Goal: Information Seeking & Learning: Check status

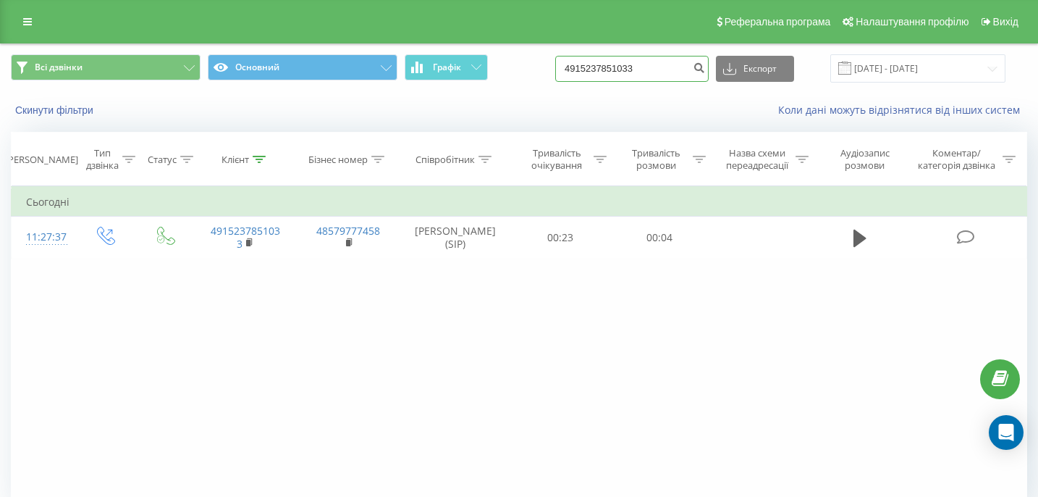
drag, startPoint x: 682, startPoint y: 65, endPoint x: 537, endPoint y: 59, distance: 145.7
click at [534, 60] on div "Всі дзвінки Основний Графік 4915237851033 Експорт .csv .xls .xlsx [DATE] - [DAT…" at bounding box center [519, 68] width 1017 height 28
paste input "[PHONE_NUMBER]"
type input "[PHONE_NUMBER]"
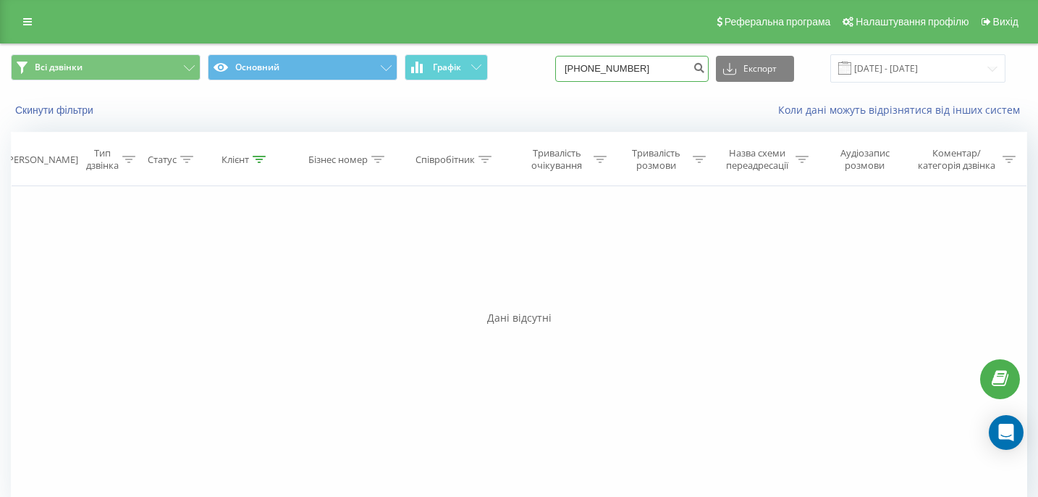
drag, startPoint x: 680, startPoint y: 68, endPoint x: 592, endPoint y: 69, distance: 87.6
click at [592, 70] on div "Всі дзвінки Основний Графік +380989820441 Експорт .csv .xls .xlsx 20.06.2025 - …" at bounding box center [519, 68] width 1017 height 28
paste input "0989820441"
type input "0989820441"
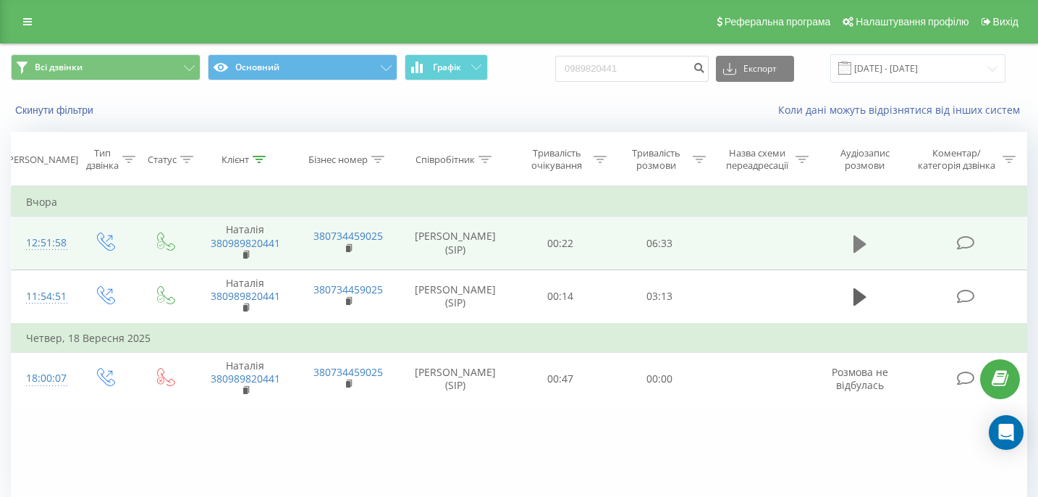
click at [852, 243] on button at bounding box center [860, 244] width 22 height 22
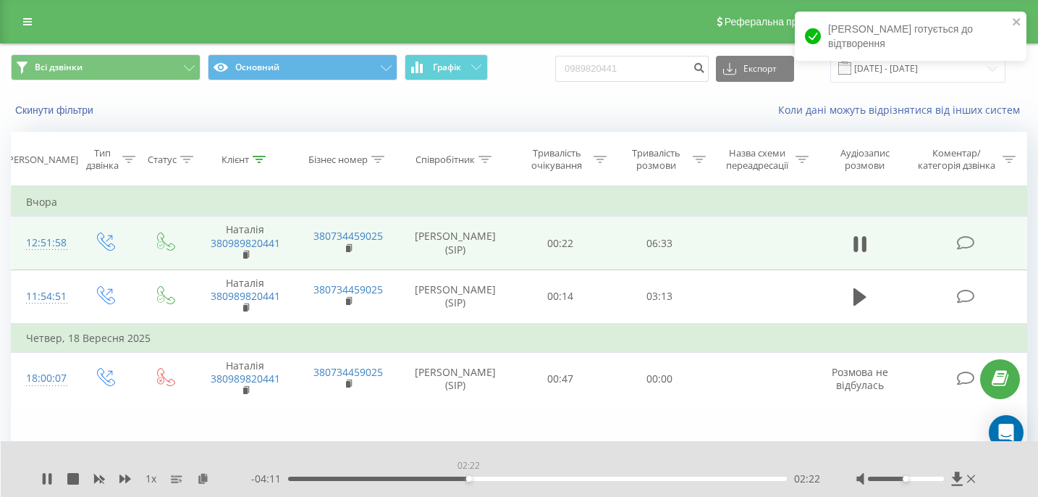
click at [469, 480] on div "02:22" at bounding box center [537, 479] width 499 height 4
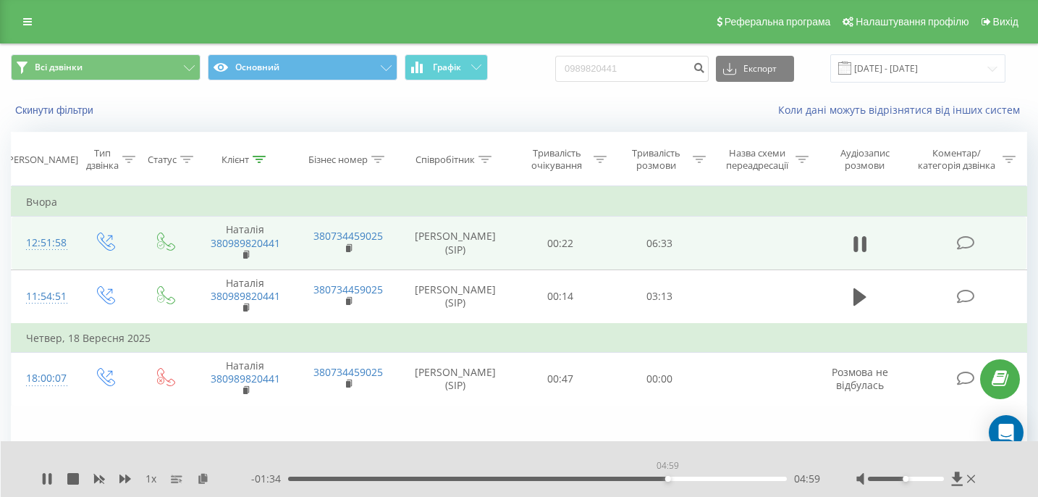
click at [668, 479] on div "04:59" at bounding box center [537, 479] width 499 height 4
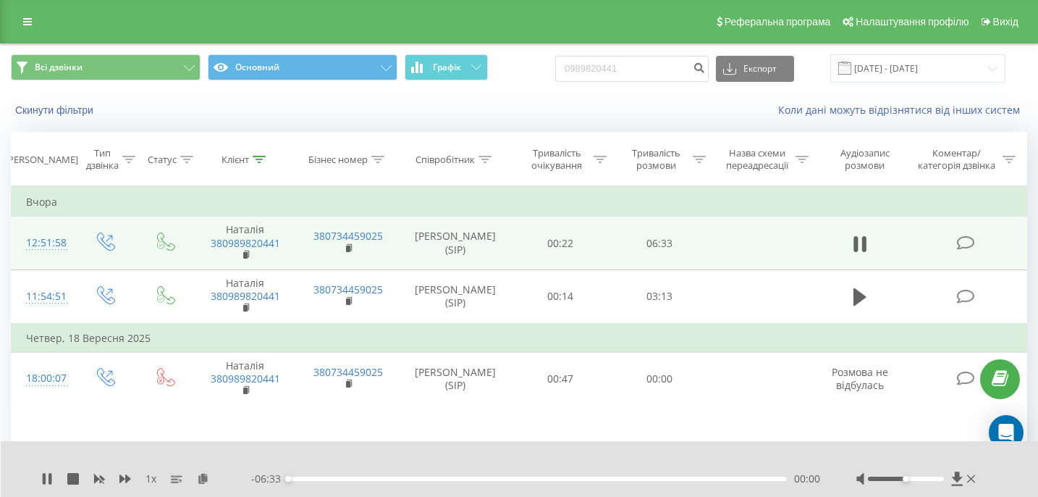
click at [668, 479] on div "00:00" at bounding box center [537, 479] width 499 height 4
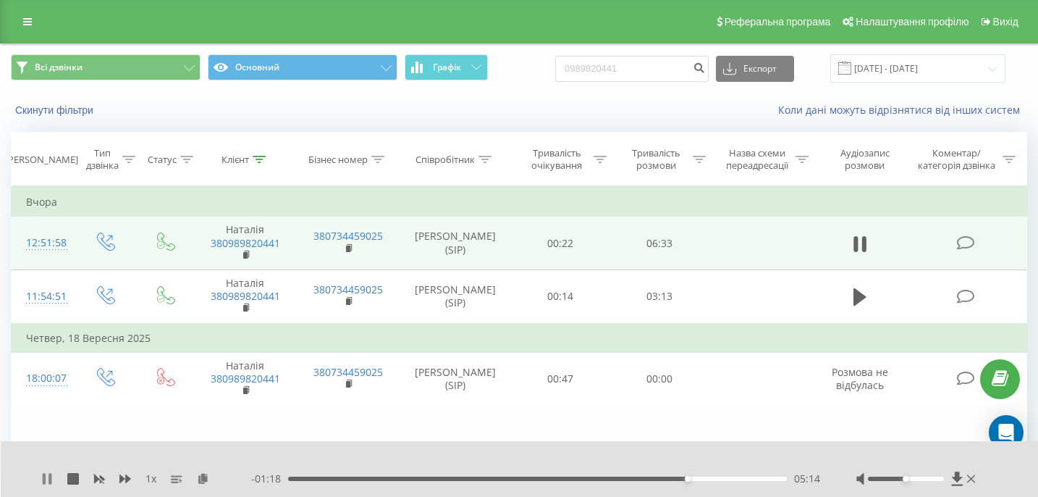
click at [51, 482] on icon at bounding box center [47, 479] width 12 height 12
